Goal: Find specific page/section: Find specific page/section

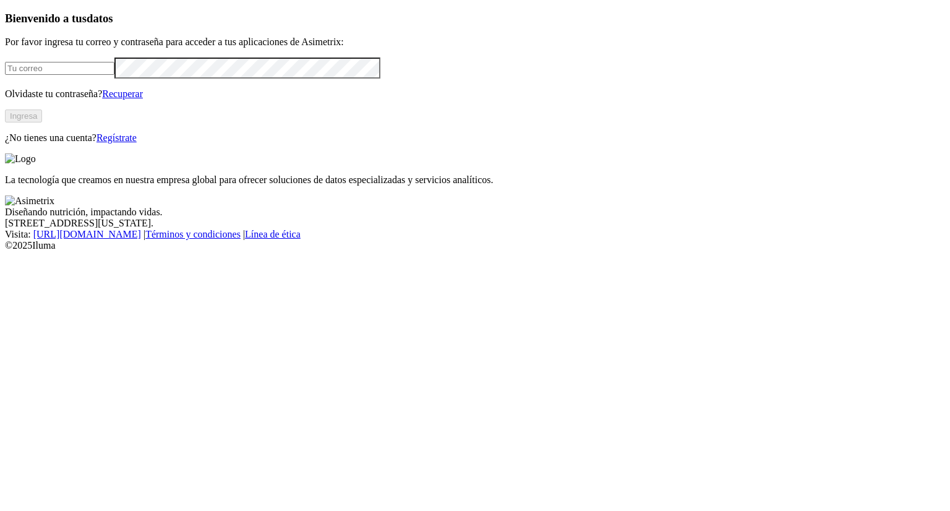
type input "[PERSON_NAME][EMAIL_ADDRESS][PERSON_NAME][DOMAIN_NAME]"
click at [42, 123] on button "Ingresa" at bounding box center [23, 116] width 37 height 13
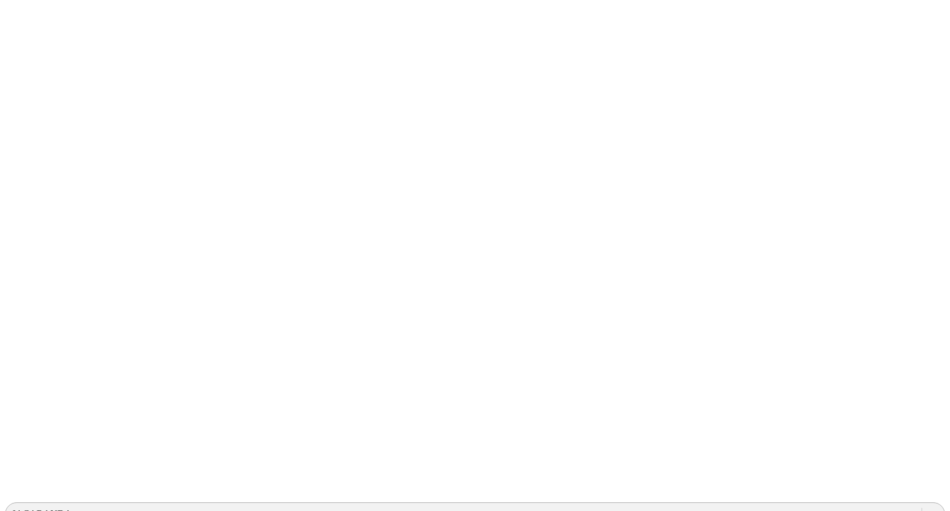
click at [72, 509] on div "JACARANDA" at bounding box center [42, 514] width 60 height 11
